Goal: Find contact information: Find contact information

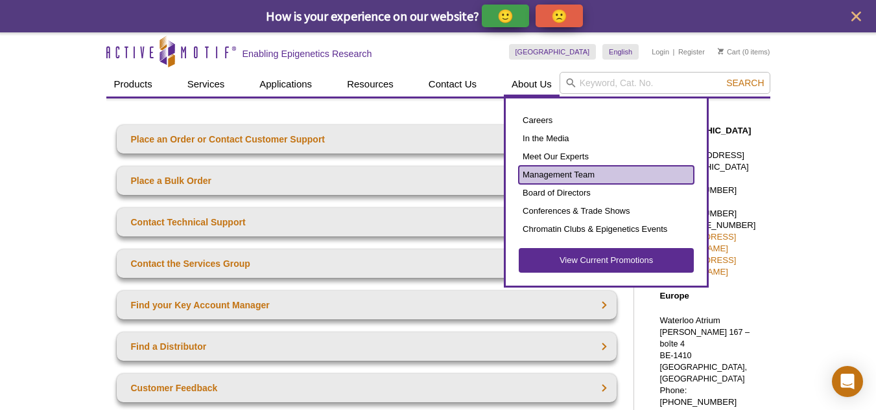
click at [560, 178] on link "Management Team" at bounding box center [606, 175] width 175 height 18
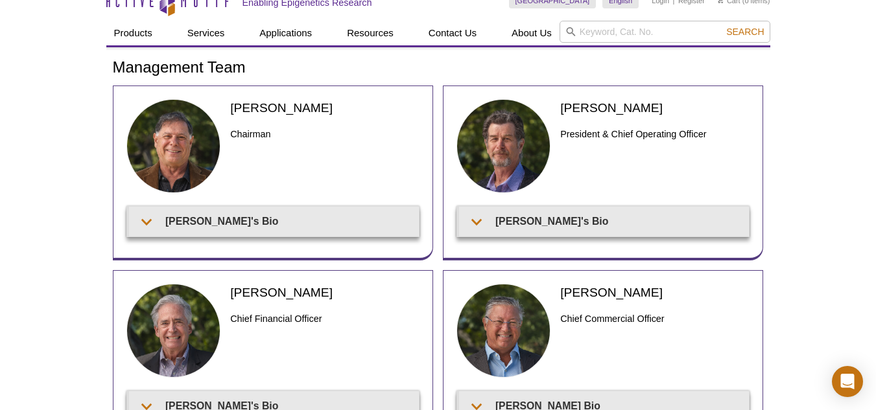
scroll to position [22, 0]
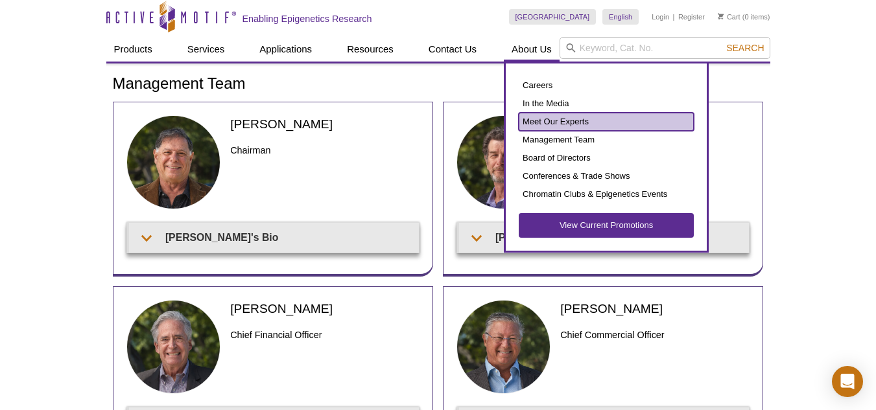
click at [559, 124] on link "Meet Our Experts" at bounding box center [606, 122] width 175 height 18
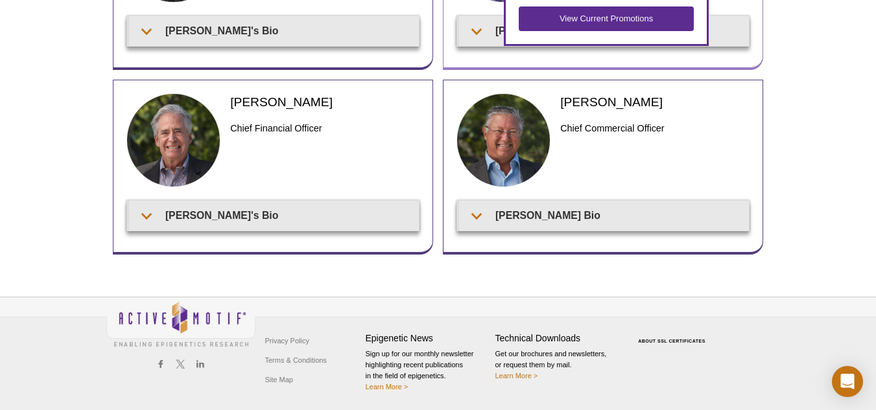
scroll to position [209, 0]
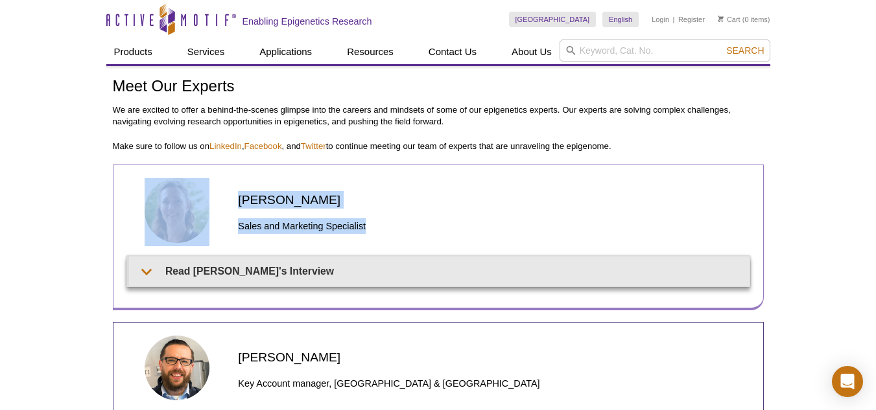
drag, startPoint x: 306, startPoint y: 224, endPoint x: 391, endPoint y: 242, distance: 87.0
click at [391, 242] on div "Anne-Sophie Berthomieu Sales and Marketing Specialist" at bounding box center [438, 217] width 624 height 78
